Goal: Task Accomplishment & Management: Complete application form

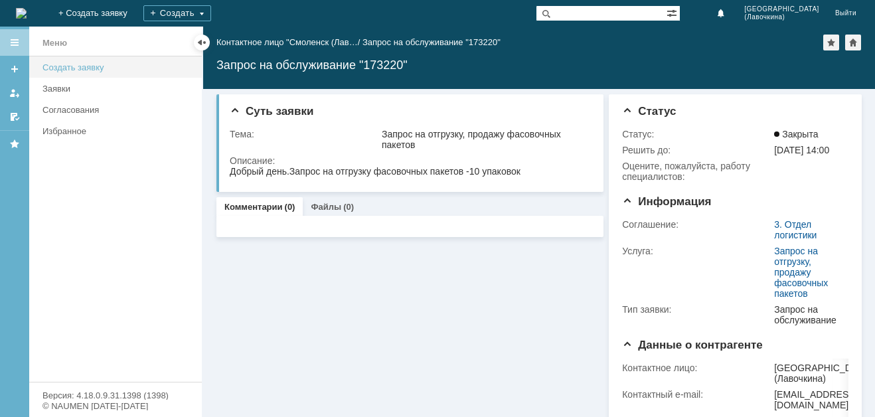
click at [122, 64] on div "Создать заявку" at bounding box center [118, 67] width 151 height 10
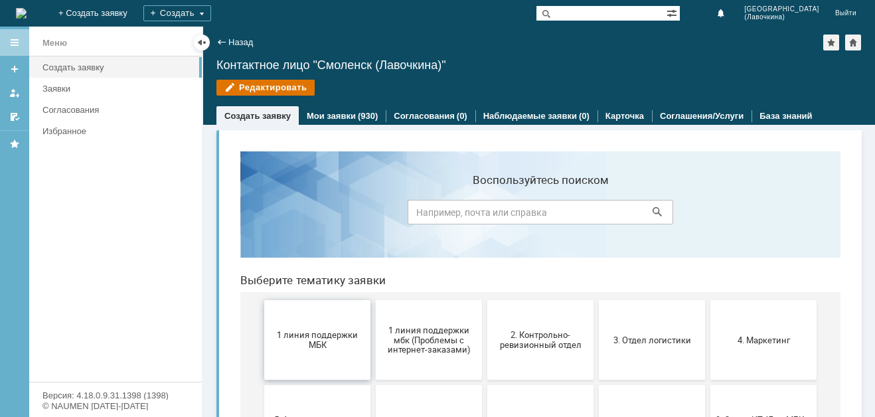
click at [294, 345] on span "1 линия поддержки МБК" at bounding box center [317, 340] width 98 height 20
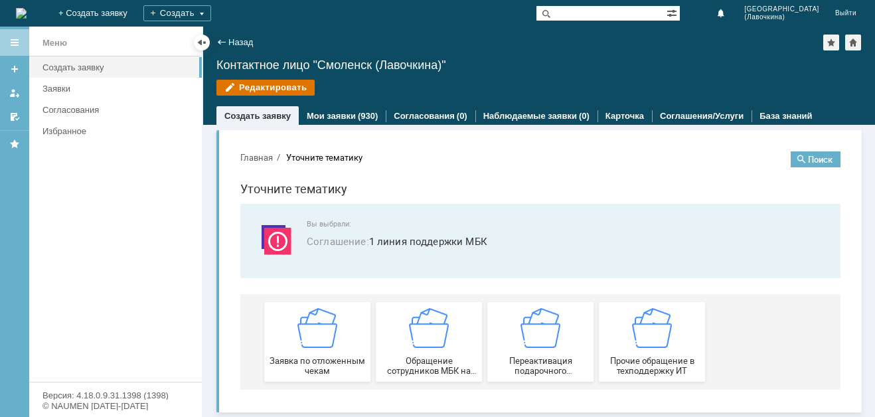
click at [298, 345] on img at bounding box center [318, 328] width 40 height 40
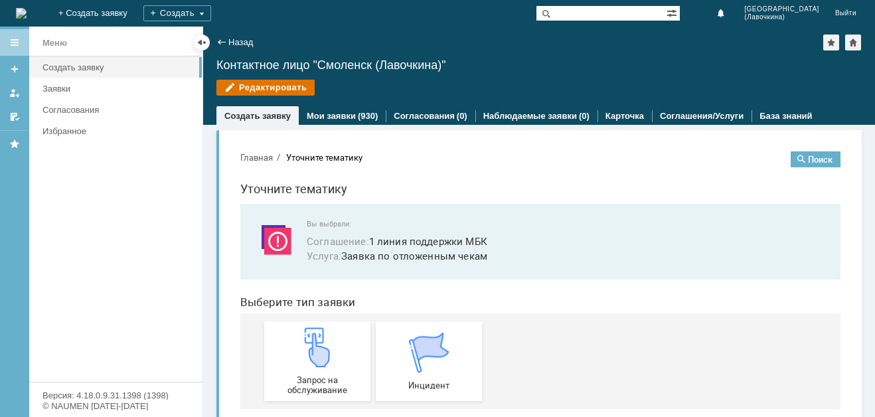
click at [298, 345] on img at bounding box center [318, 347] width 40 height 40
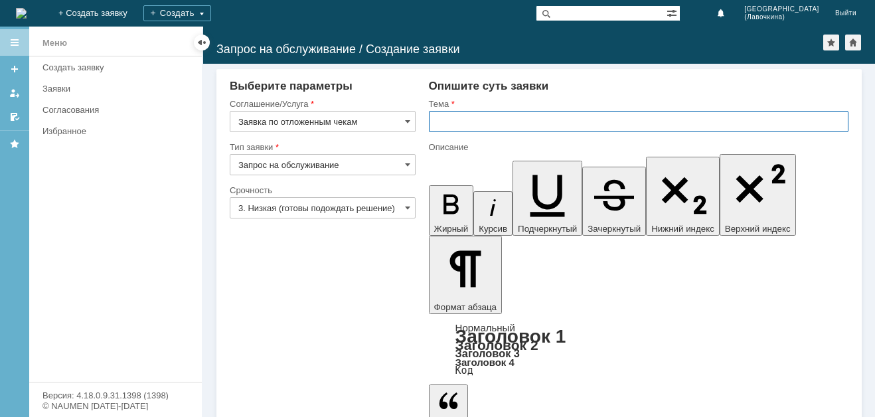
paste input "Заявка по отложенным чекам"
type input "Заявка по отложенным чекам"
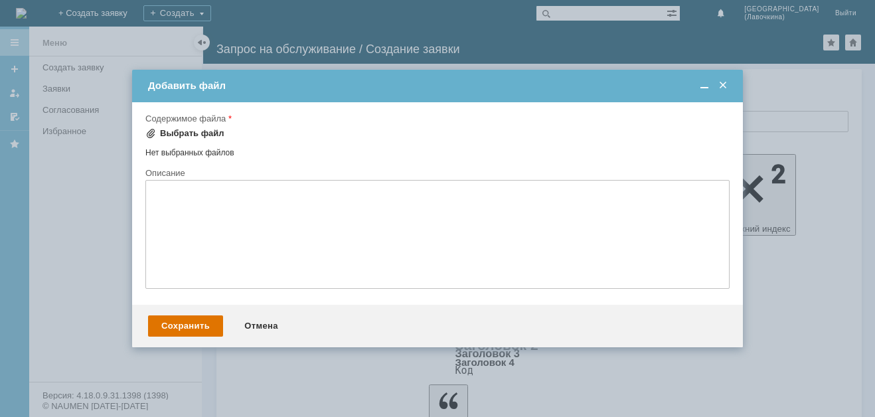
click at [202, 134] on div "Выбрать файл" at bounding box center [192, 133] width 64 height 11
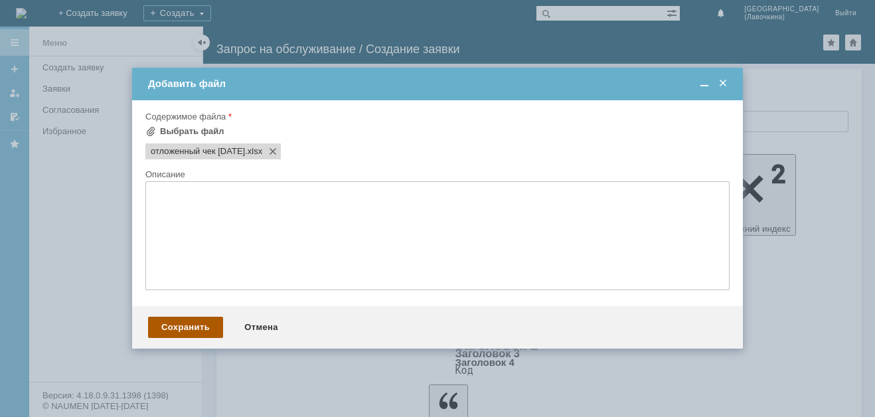
click at [190, 330] on div "Сохранить" at bounding box center [185, 327] width 75 height 21
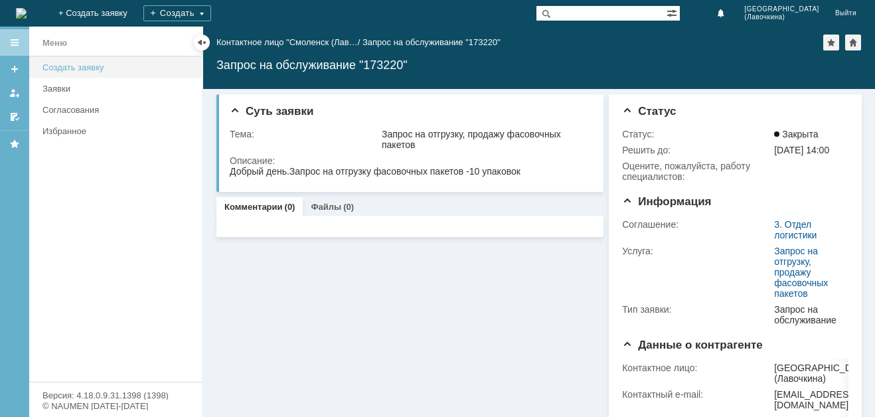
click at [80, 69] on div "Создать заявку" at bounding box center [118, 67] width 151 height 10
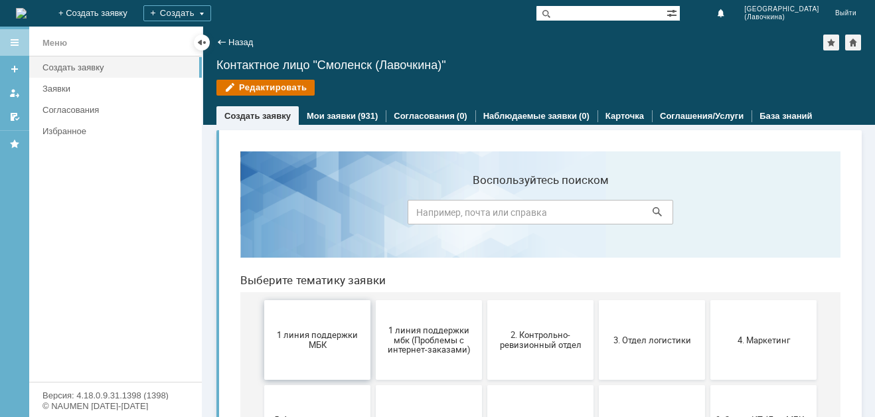
click at [306, 341] on span "1 линия поддержки МБК" at bounding box center [317, 340] width 98 height 20
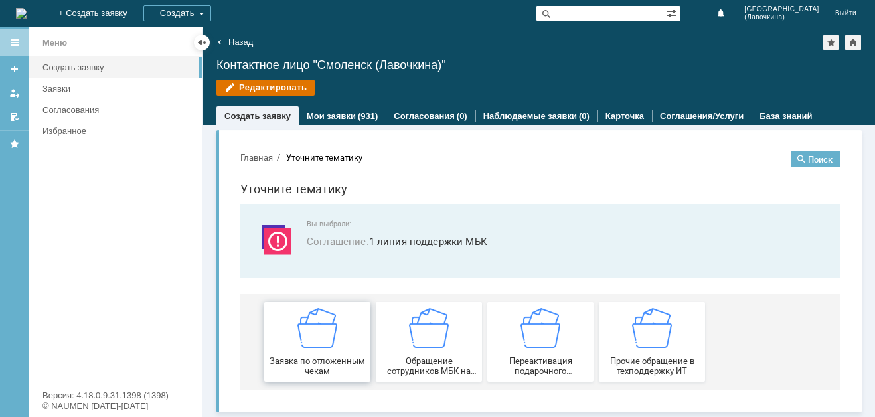
click at [305, 340] on img at bounding box center [318, 328] width 40 height 40
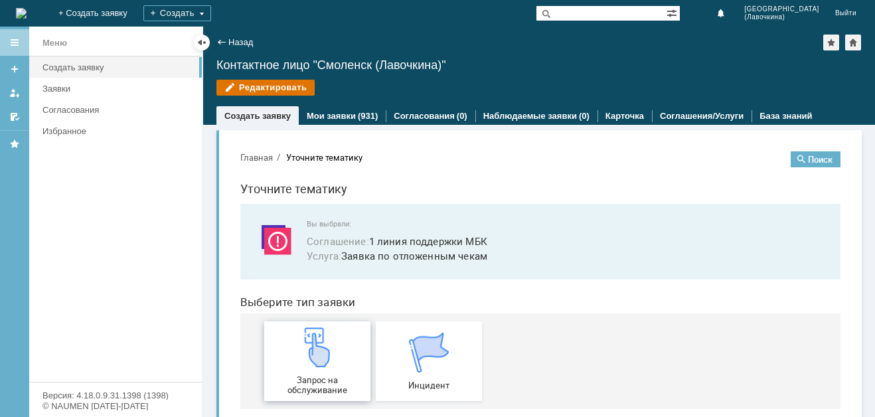
click at [304, 353] on img at bounding box center [318, 347] width 40 height 40
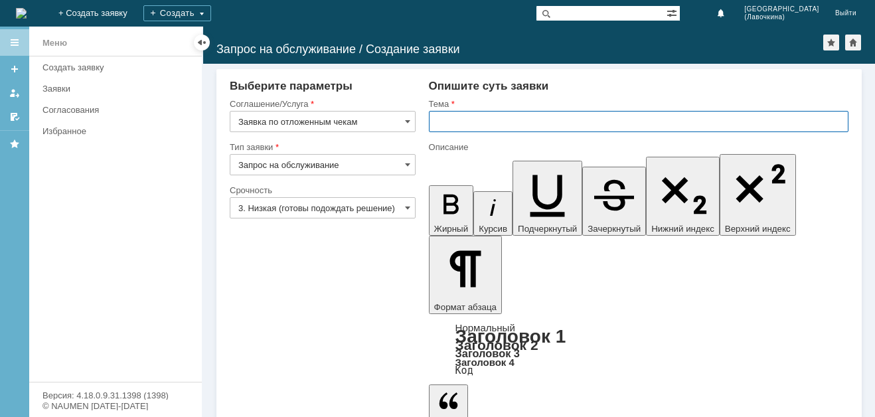
paste input "Заявка по отложенным чекам"
type input "Заявка по отложенным чекам"
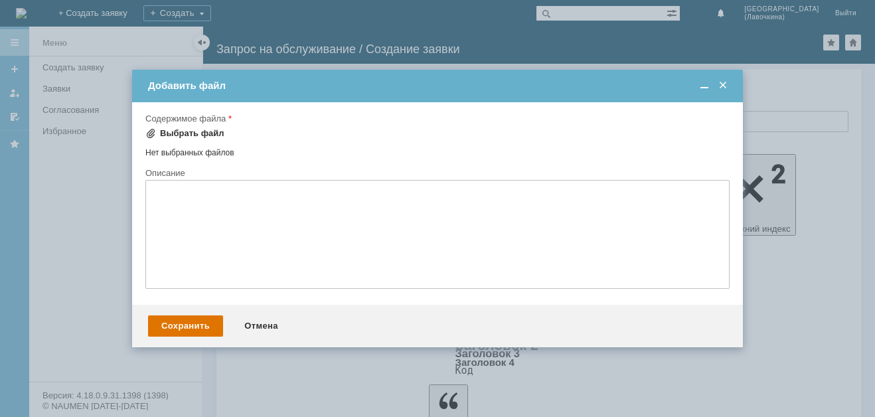
click at [166, 139] on div "Выбрать файл" at bounding box center [184, 134] width 79 height 16
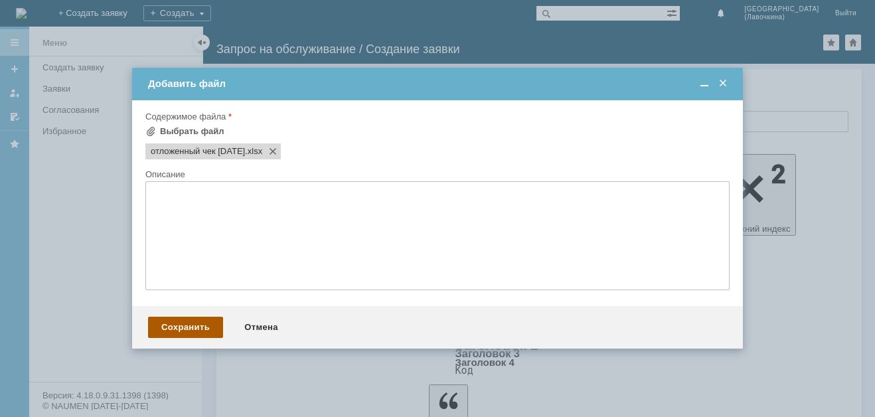
click at [200, 328] on div "Сохранить" at bounding box center [185, 327] width 75 height 21
